Goal: Task Accomplishment & Management: Use online tool/utility

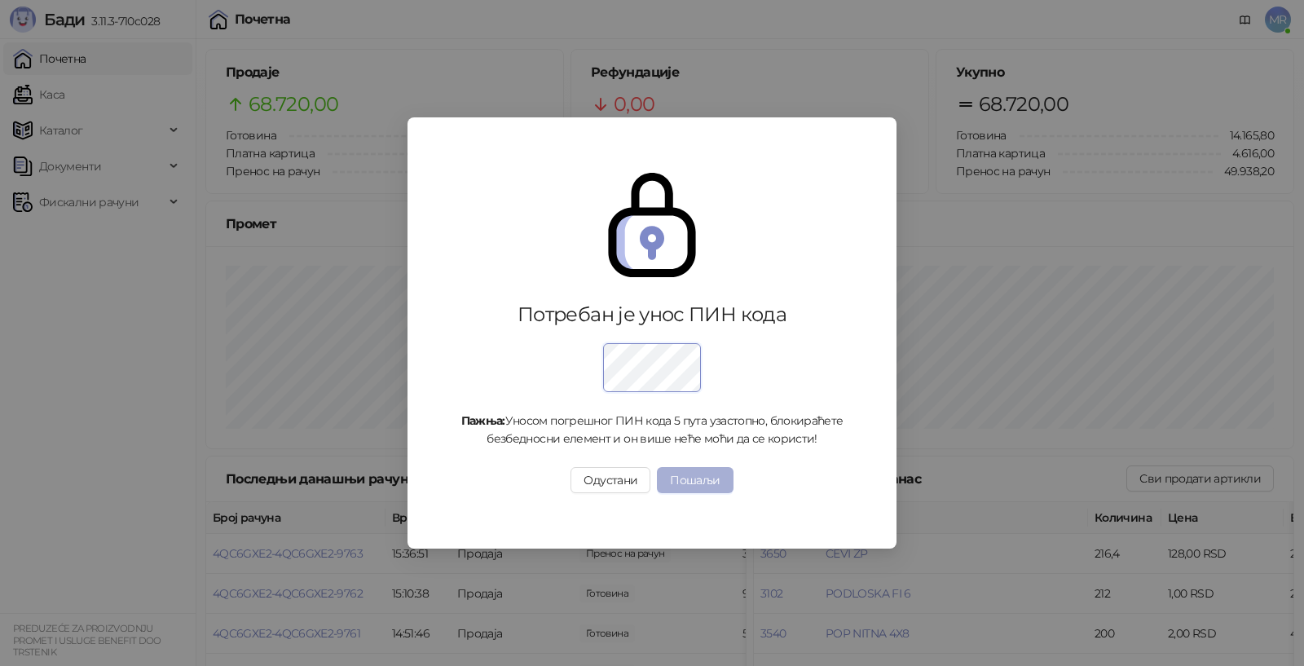
click at [693, 469] on button "Пошаљи" at bounding box center [695, 480] width 76 height 26
click at [693, 477] on button "Пошаљи" at bounding box center [695, 480] width 76 height 26
